Goal: Check status: Check status

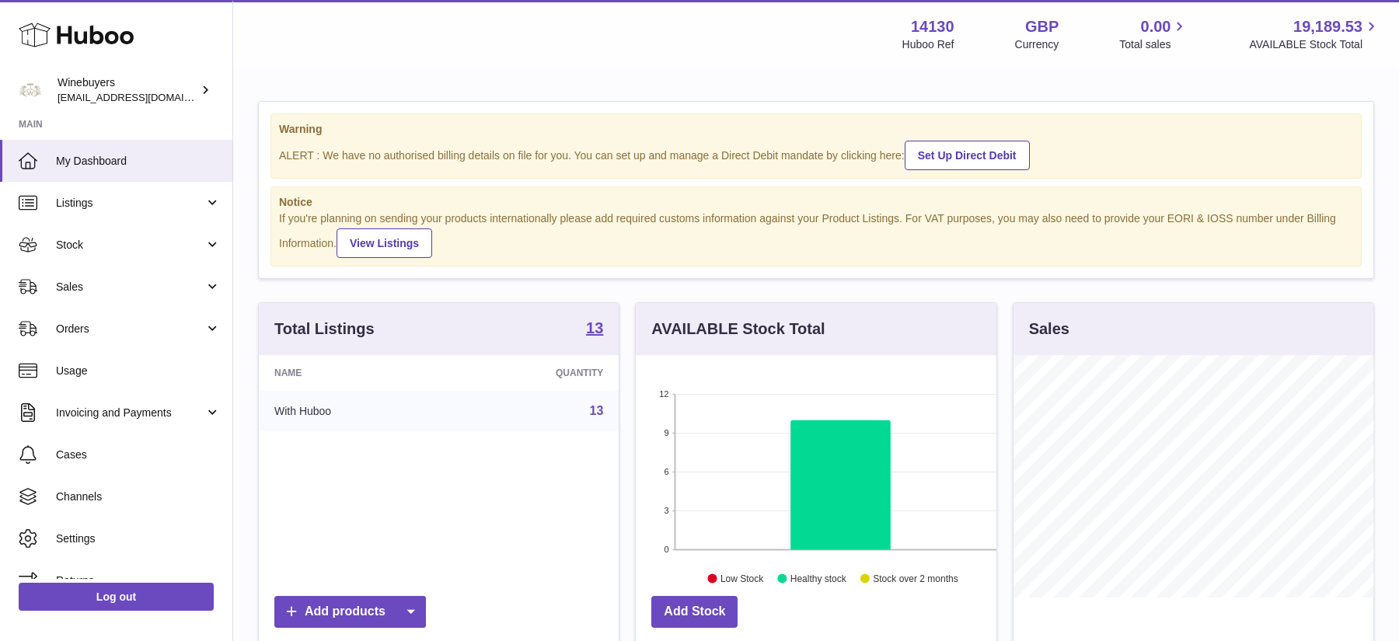
scroll to position [242, 360]
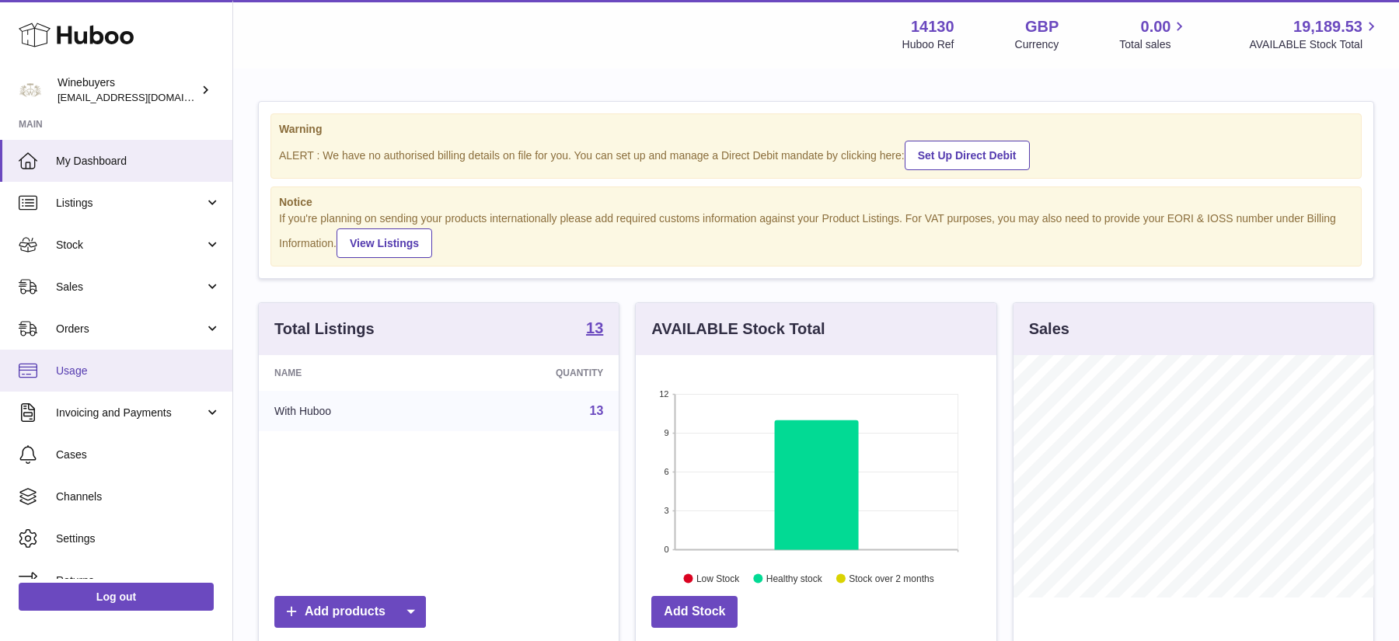
click at [140, 364] on span "Usage" at bounding box center [138, 371] width 165 height 15
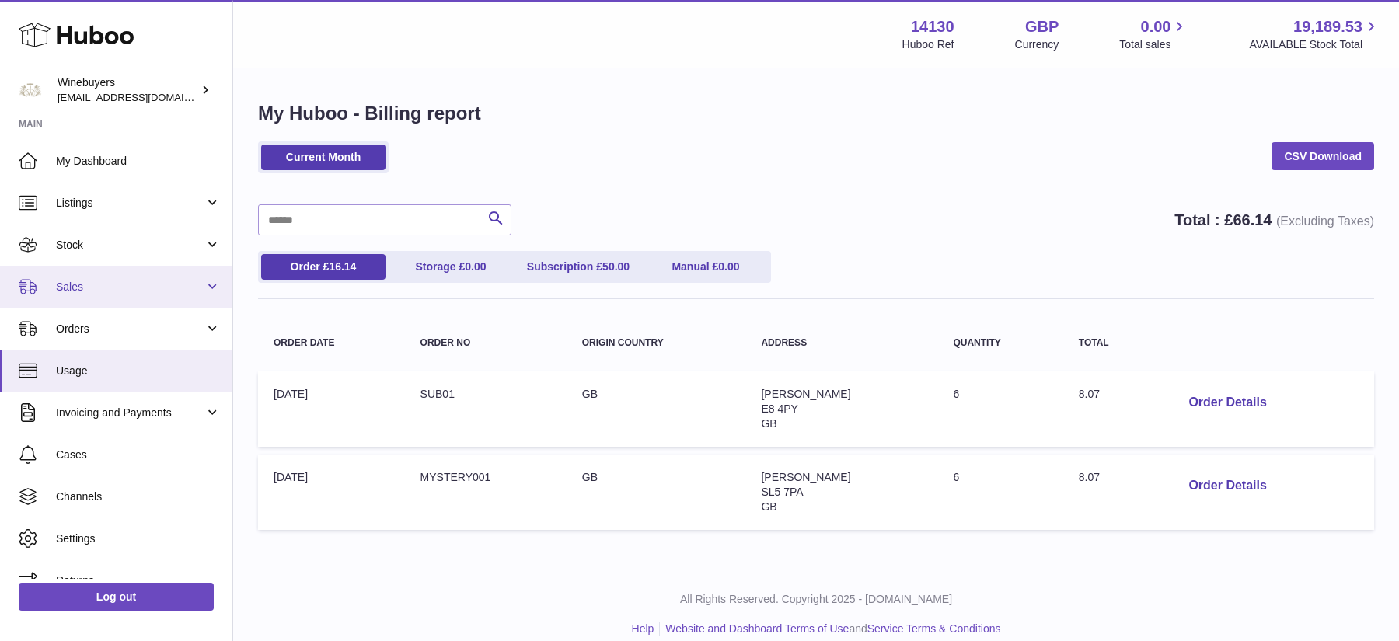
click at [155, 287] on span "Sales" at bounding box center [130, 287] width 149 height 15
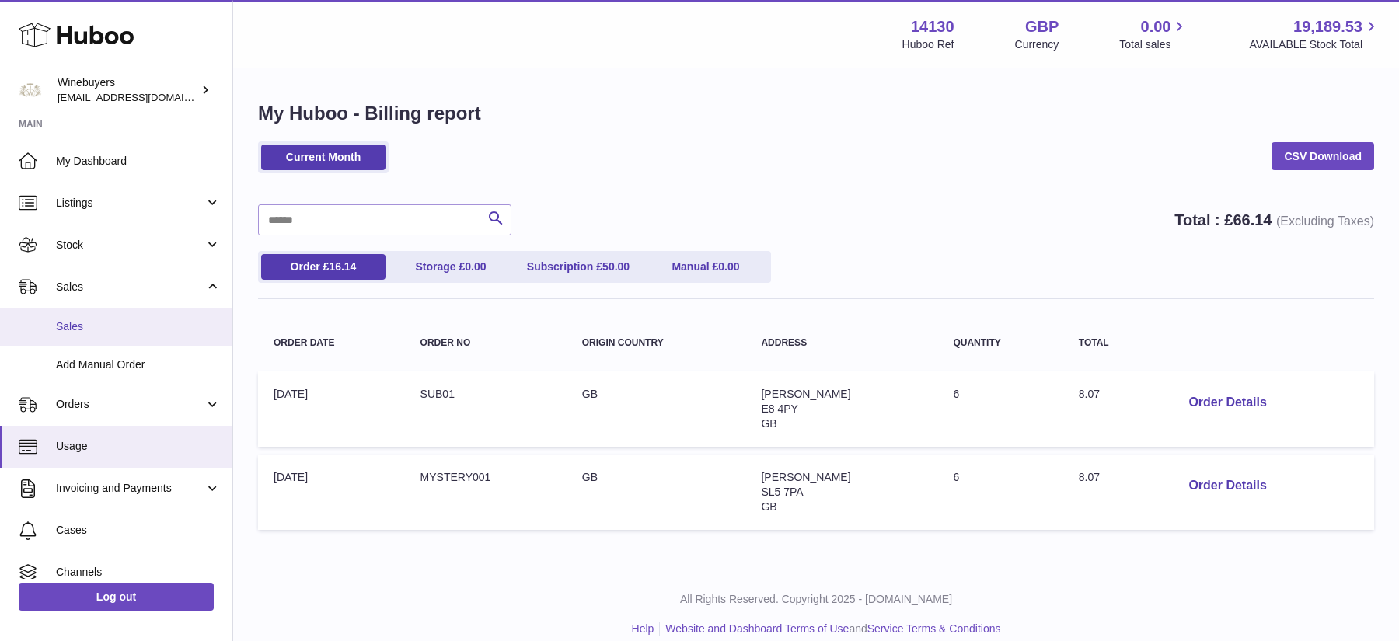
click at [134, 327] on span "Sales" at bounding box center [138, 327] width 165 height 15
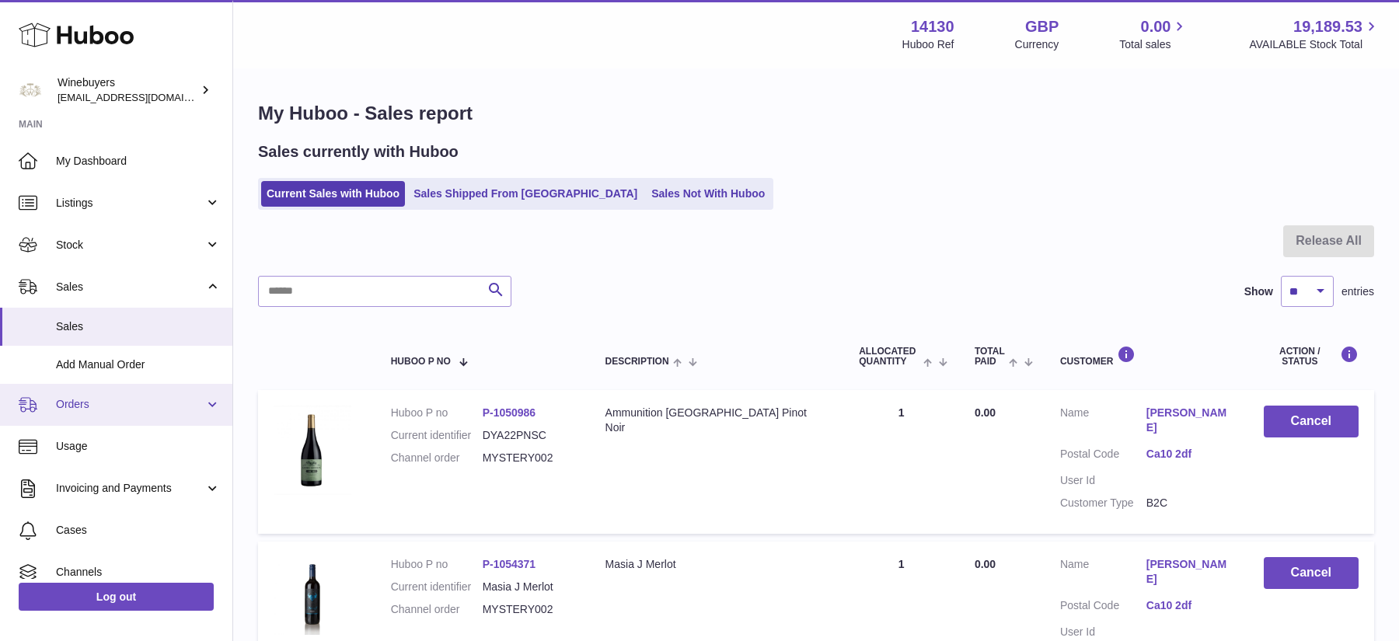
click at [93, 404] on span "Orders" at bounding box center [130, 404] width 149 height 15
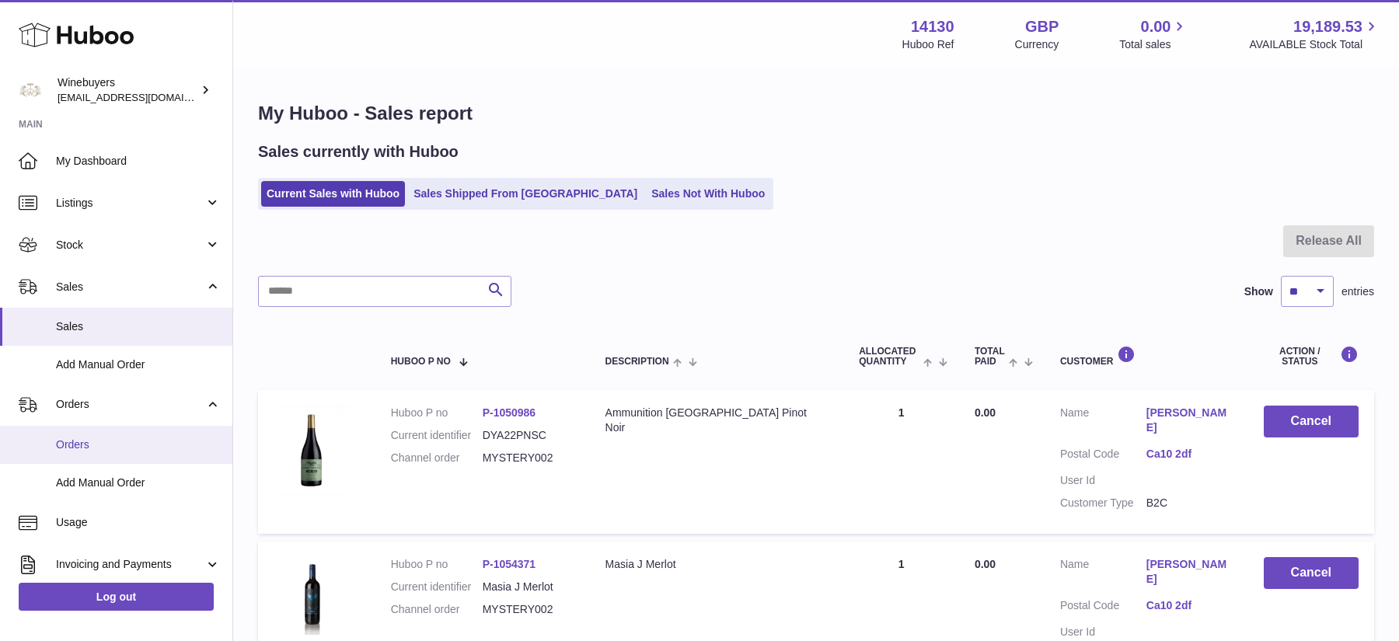
click at [94, 433] on link "Orders" at bounding box center [116, 445] width 232 height 38
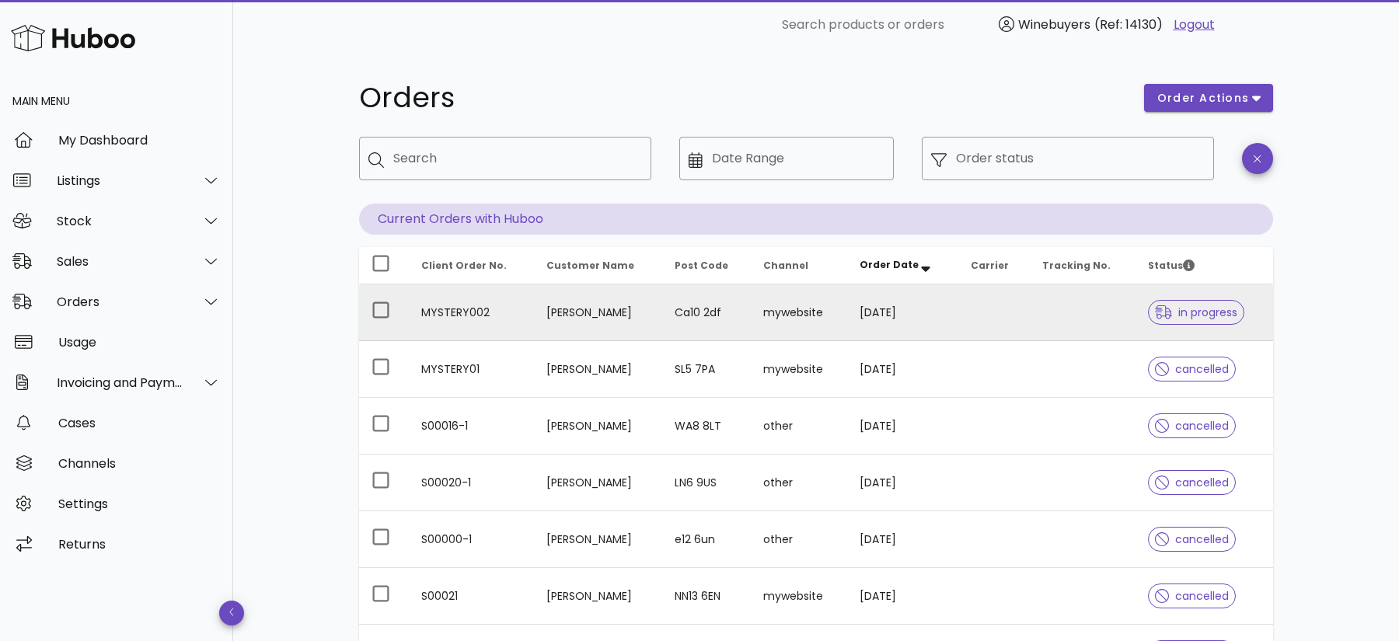
click at [600, 317] on td "[PERSON_NAME]" at bounding box center [598, 313] width 128 height 57
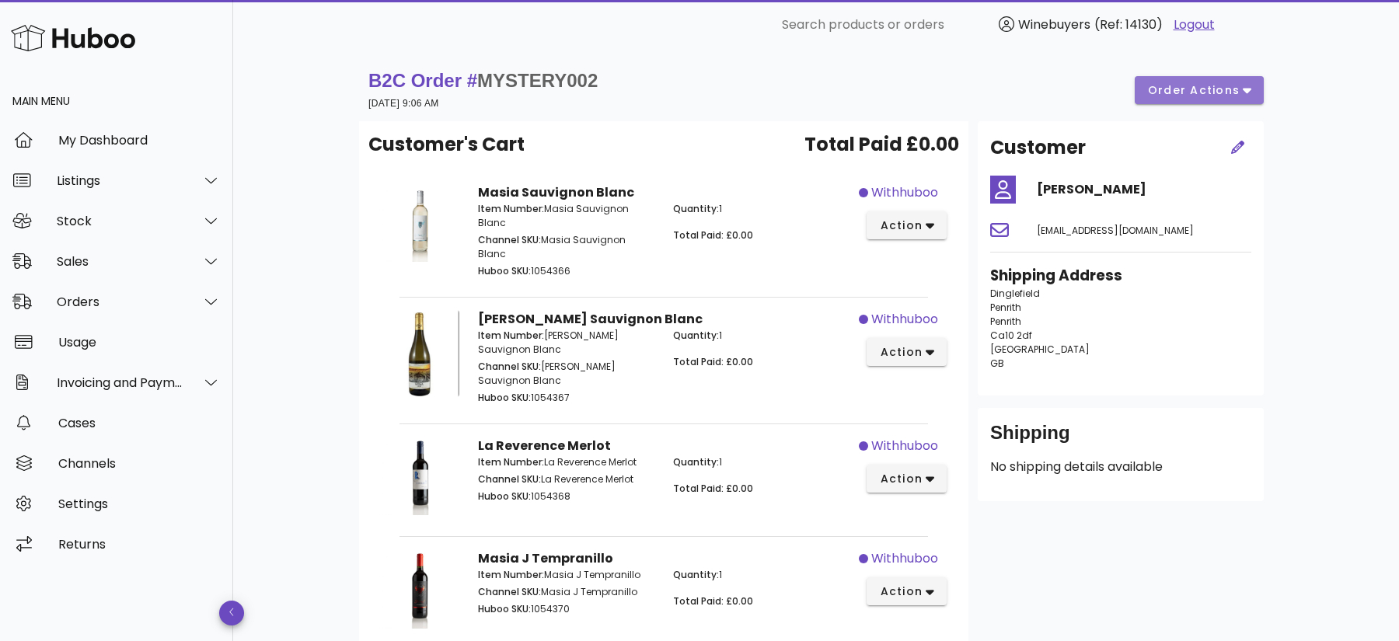
click at [1253, 84] on button "order actions" at bounding box center [1199, 90] width 129 height 28
click at [1323, 33] on div "​ Search products or orders Winebuyers (Ref: 14130) Logout" at bounding box center [816, 25] width 1166 height 50
